Goal: Transaction & Acquisition: Book appointment/travel/reservation

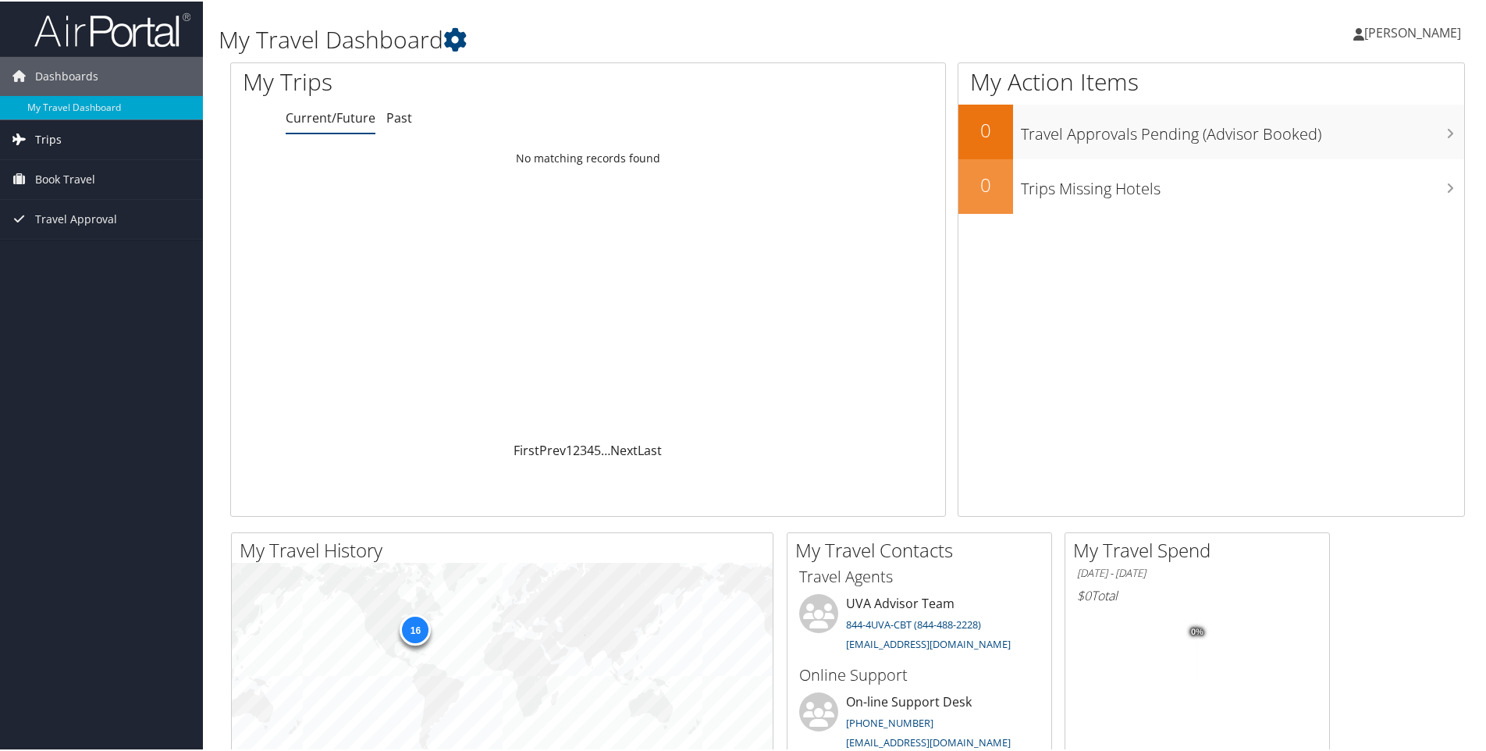
click at [57, 137] on span "Trips" at bounding box center [48, 138] width 27 height 39
click at [55, 246] on span "Book Travel" at bounding box center [65, 248] width 60 height 39
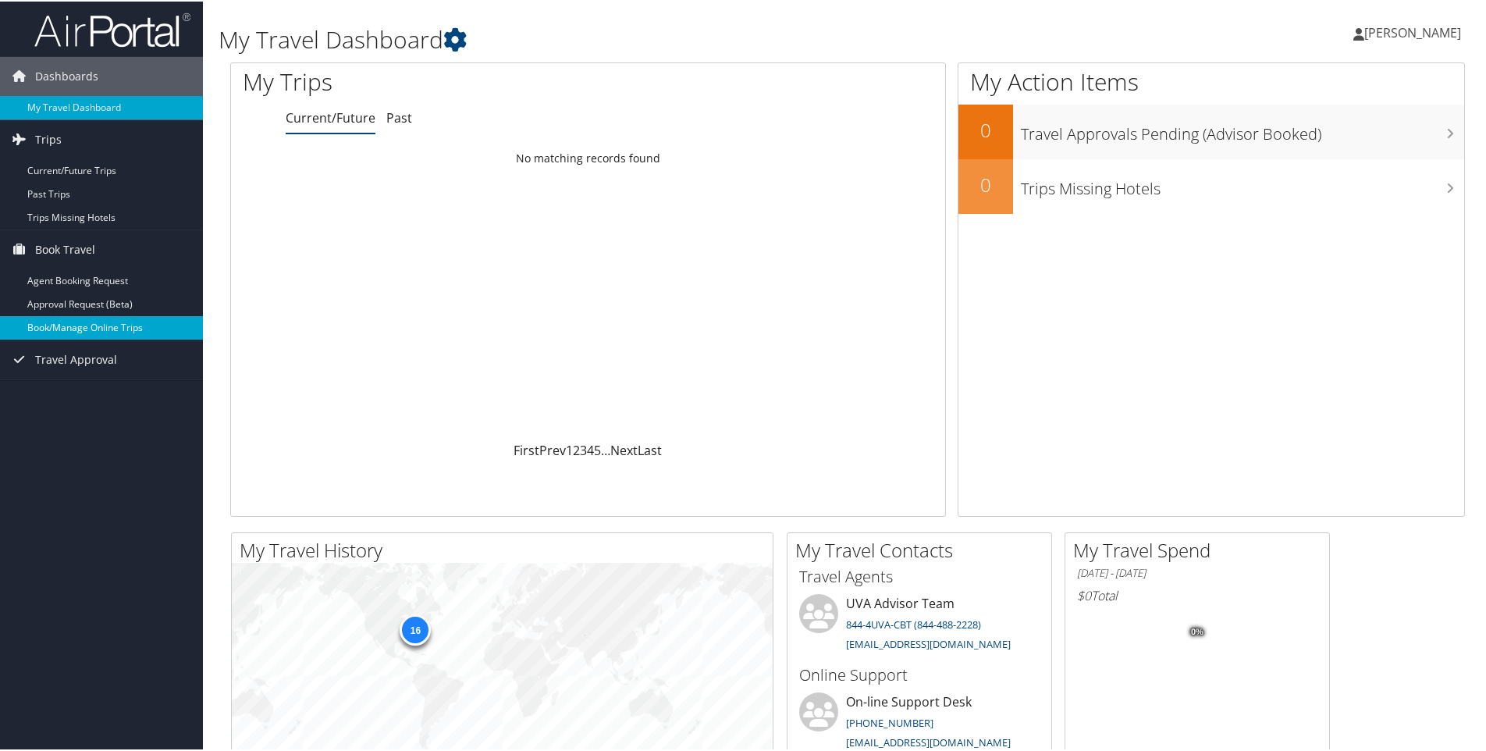
click at [82, 322] on link "Book/Manage Online Trips" at bounding box center [101, 326] width 203 height 23
